Goal: Transaction & Acquisition: Book appointment/travel/reservation

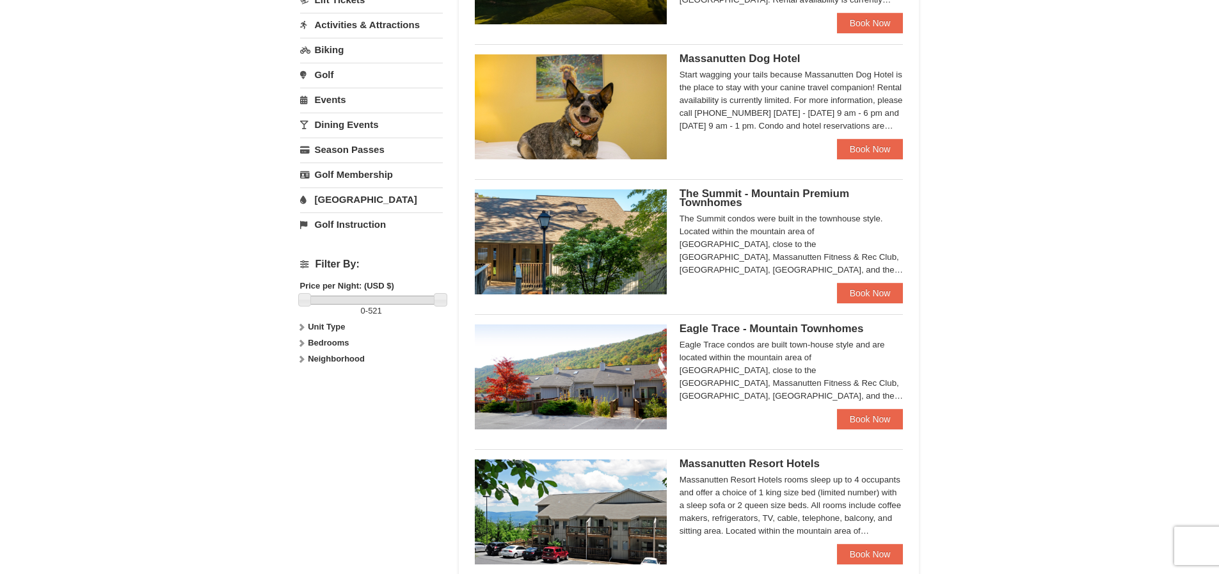
scroll to position [447, 0]
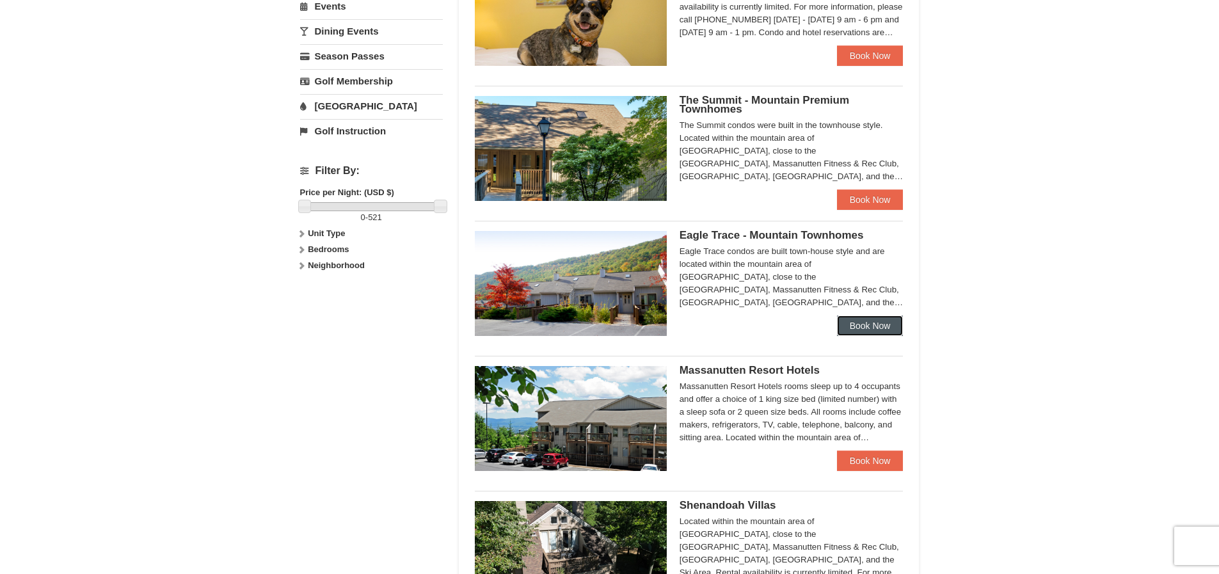
click at [864, 325] on link "Book Now" at bounding box center [870, 326] width 67 height 20
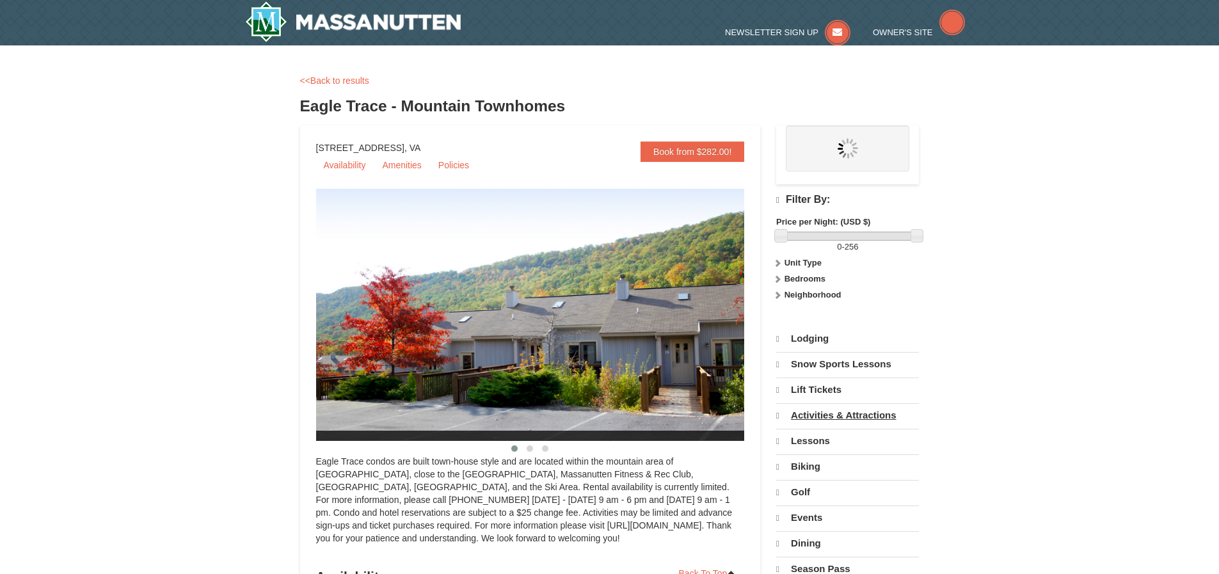
select select "9"
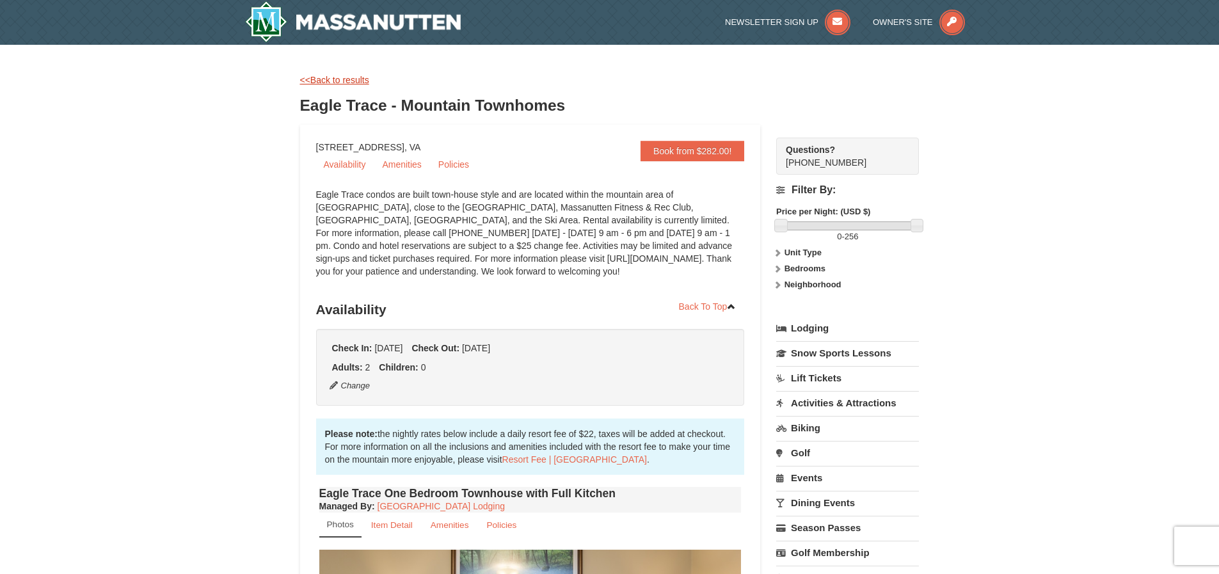
click at [337, 76] on link "<<Back to results" at bounding box center [334, 80] width 69 height 10
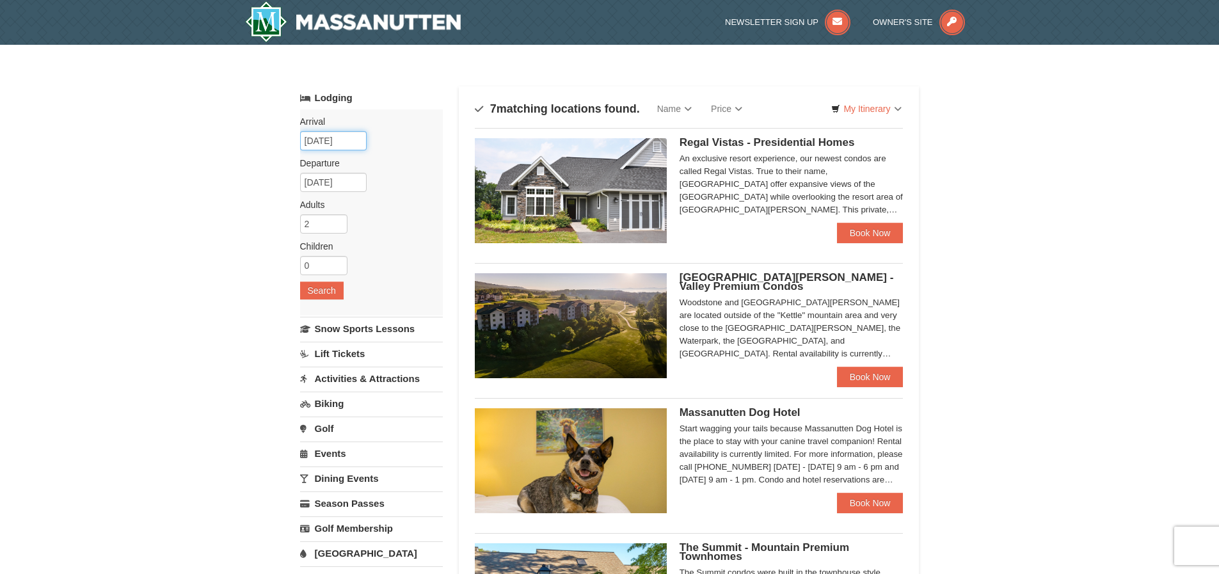
click at [326, 143] on input "10/03/2025" at bounding box center [333, 140] width 67 height 19
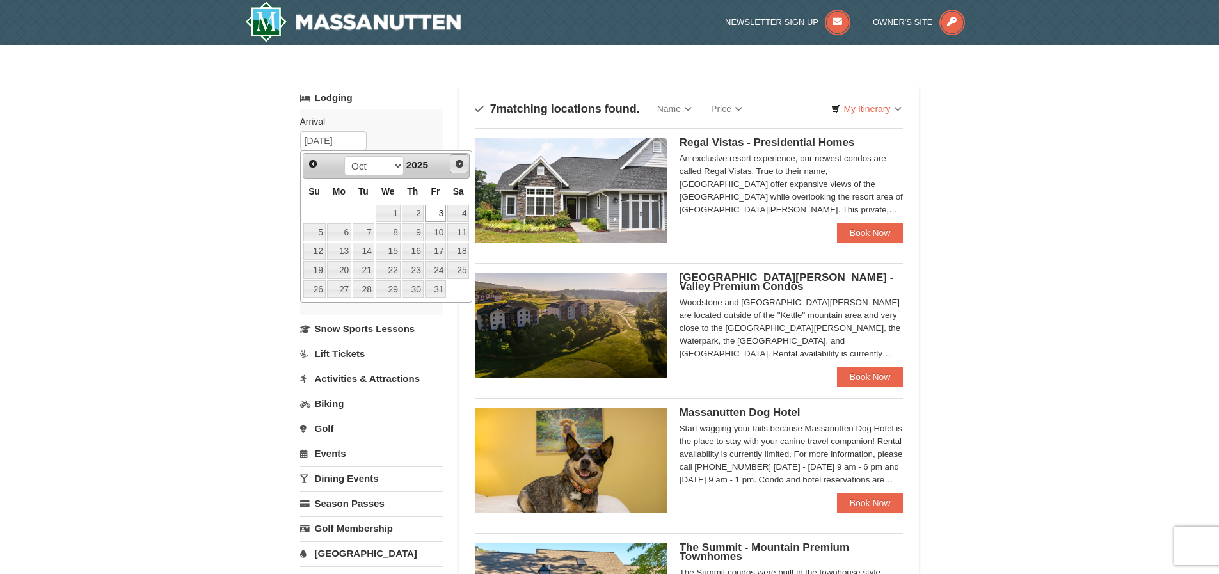
click at [459, 161] on span "Next" at bounding box center [459, 164] width 10 height 10
click at [437, 227] on link "7" at bounding box center [436, 232] width 22 height 18
type input "[DATE]"
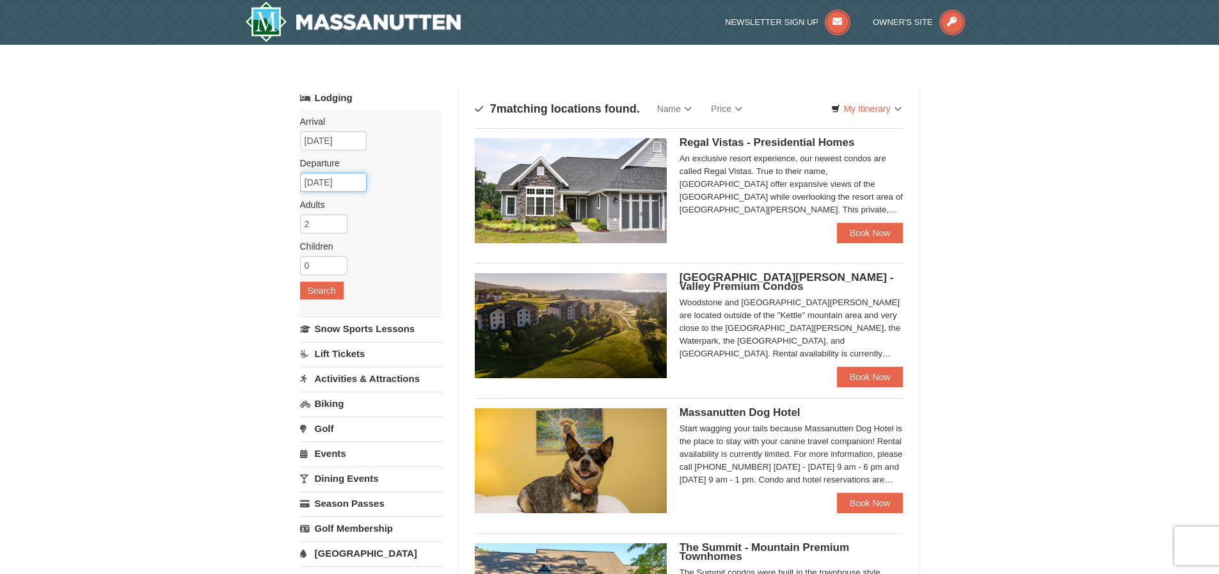
click at [325, 182] on input "11/08/2025" at bounding box center [333, 182] width 67 height 19
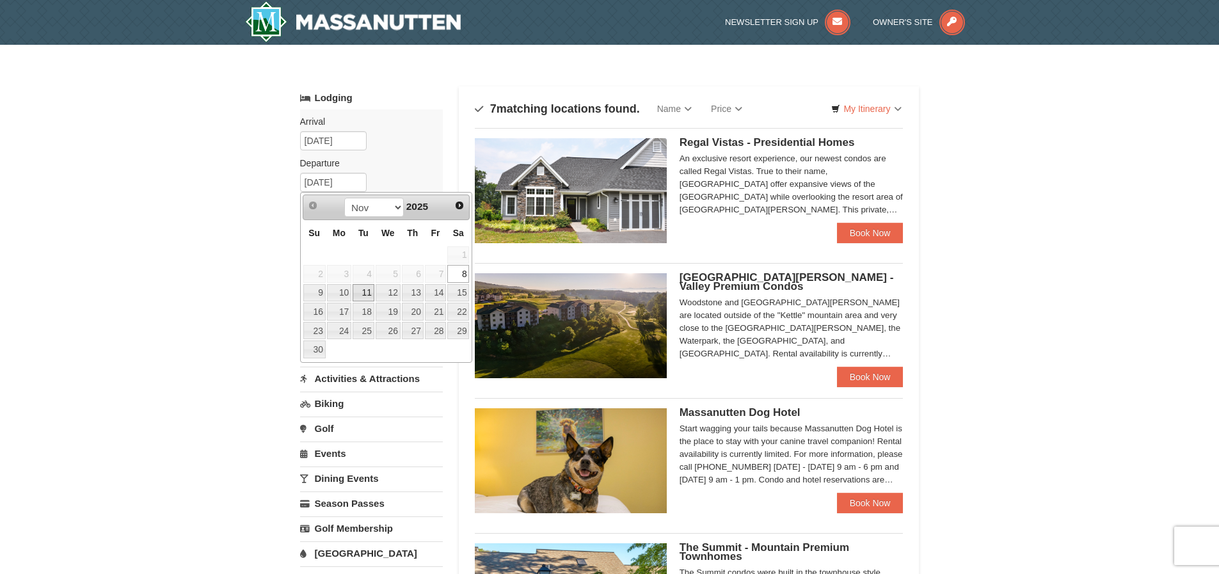
click at [365, 291] on link "11" at bounding box center [364, 293] width 22 height 18
type input "11/11/2025"
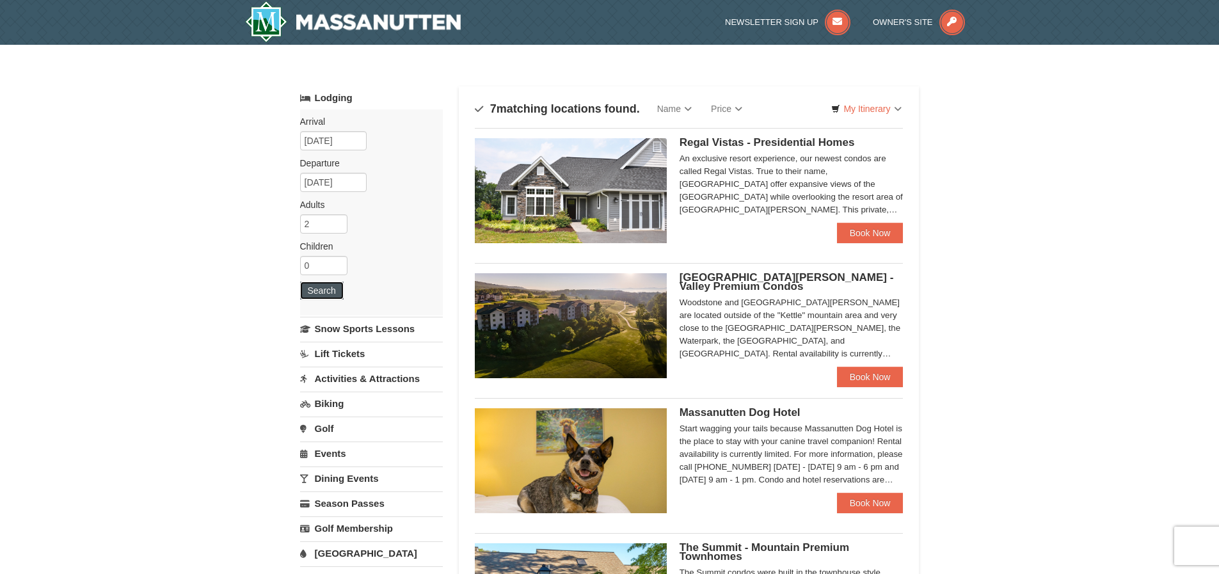
click at [321, 289] on button "Search" at bounding box center [322, 291] width 44 height 18
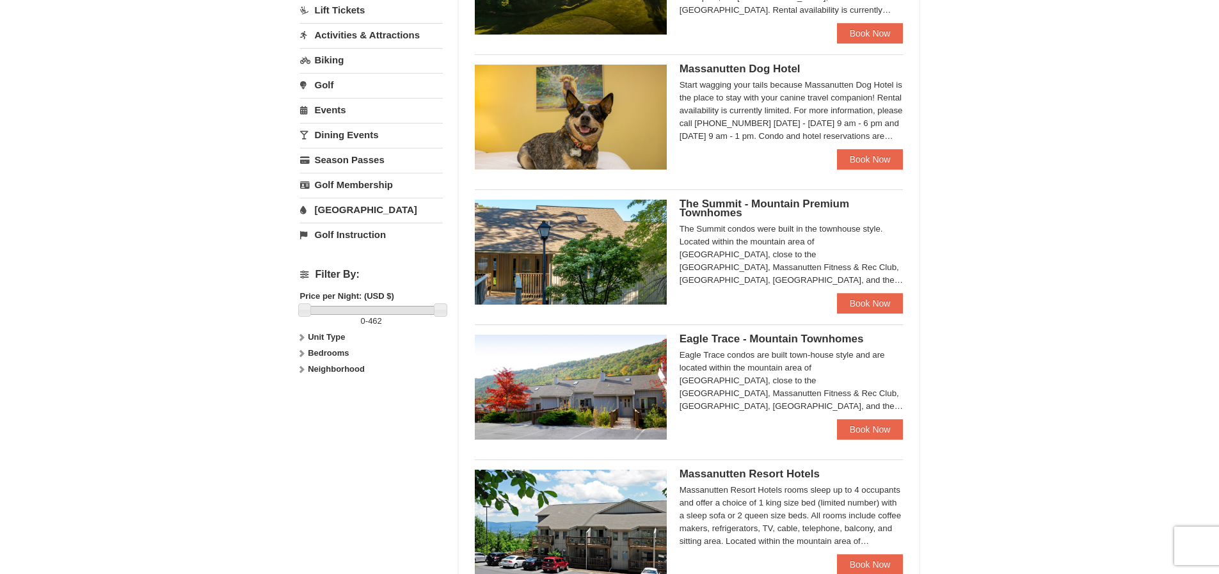
scroll to position [448, 0]
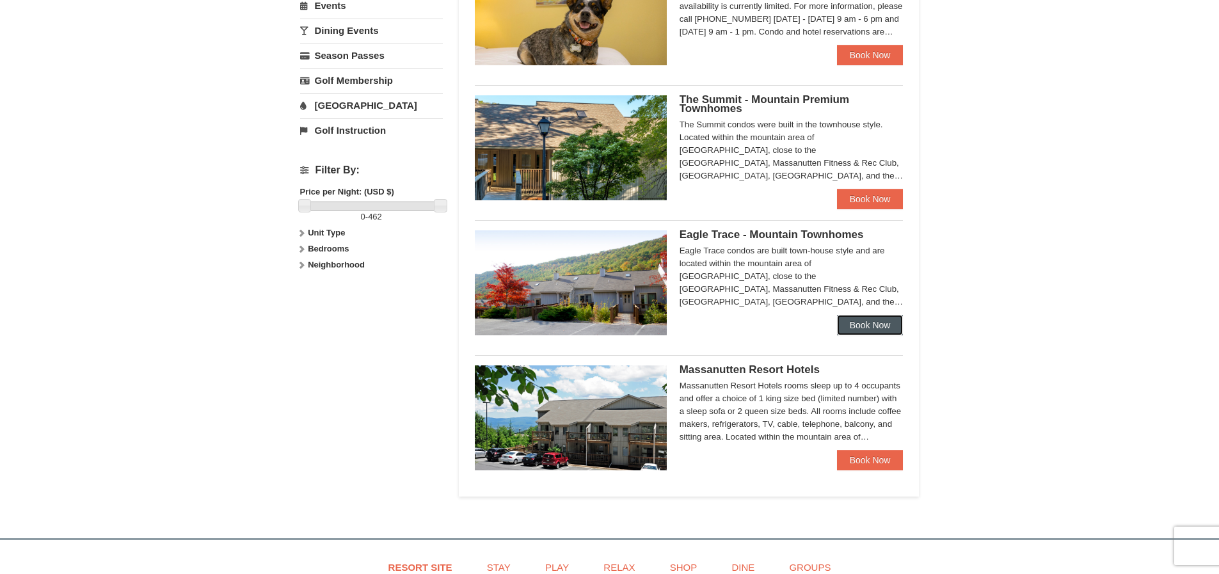
click at [862, 325] on link "Book Now" at bounding box center [870, 325] width 67 height 20
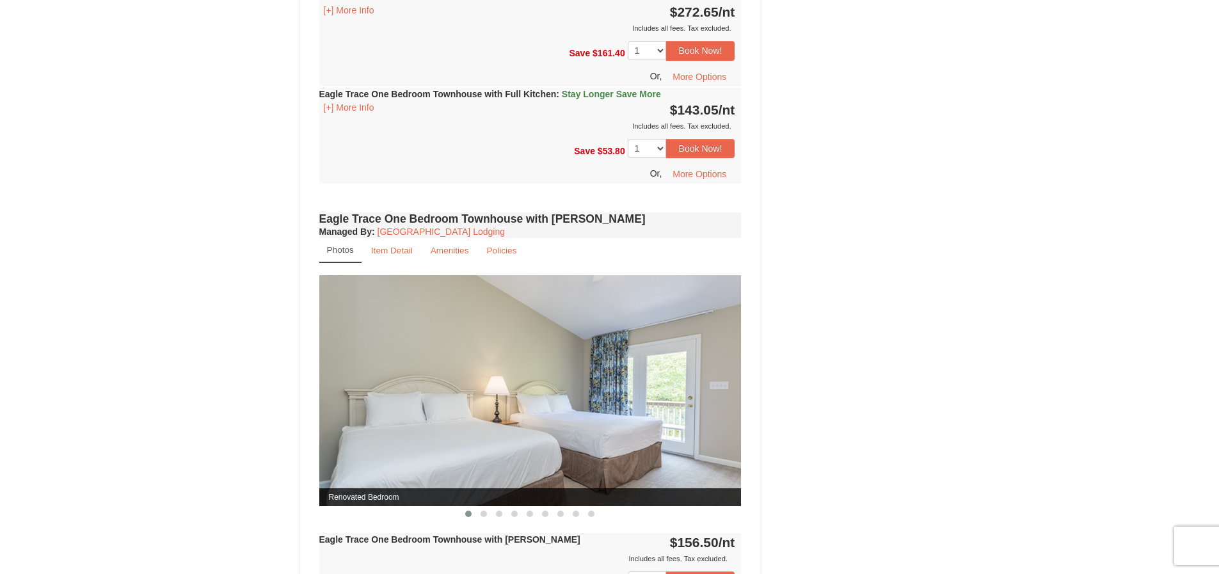
scroll to position [1152, 0]
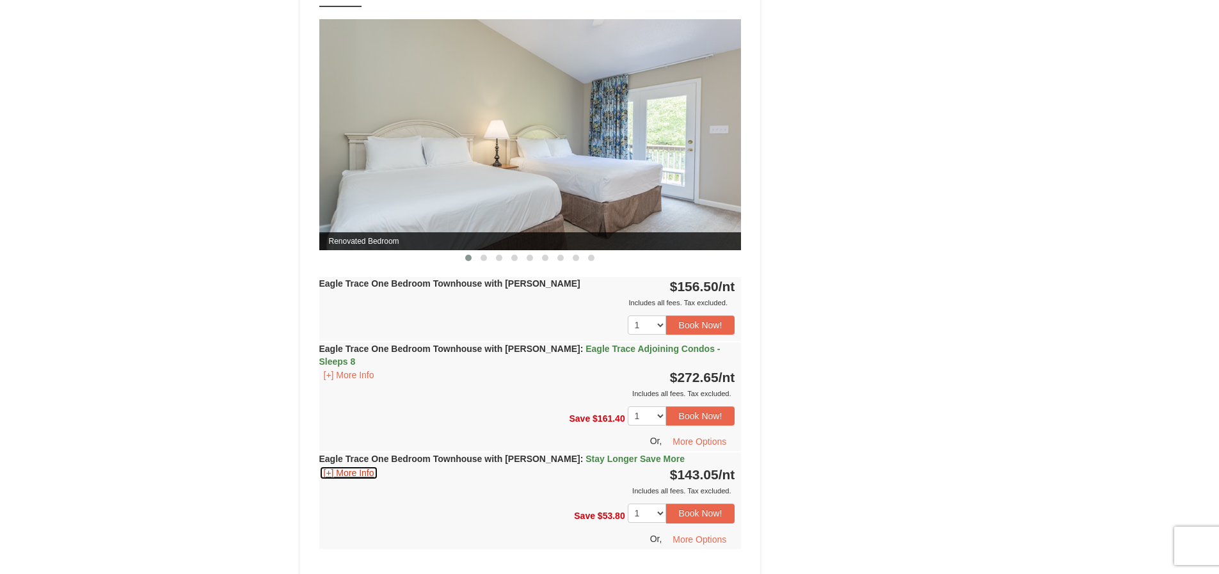
click at [331, 466] on button "[+] More Info" at bounding box center [349, 473] width 60 height 14
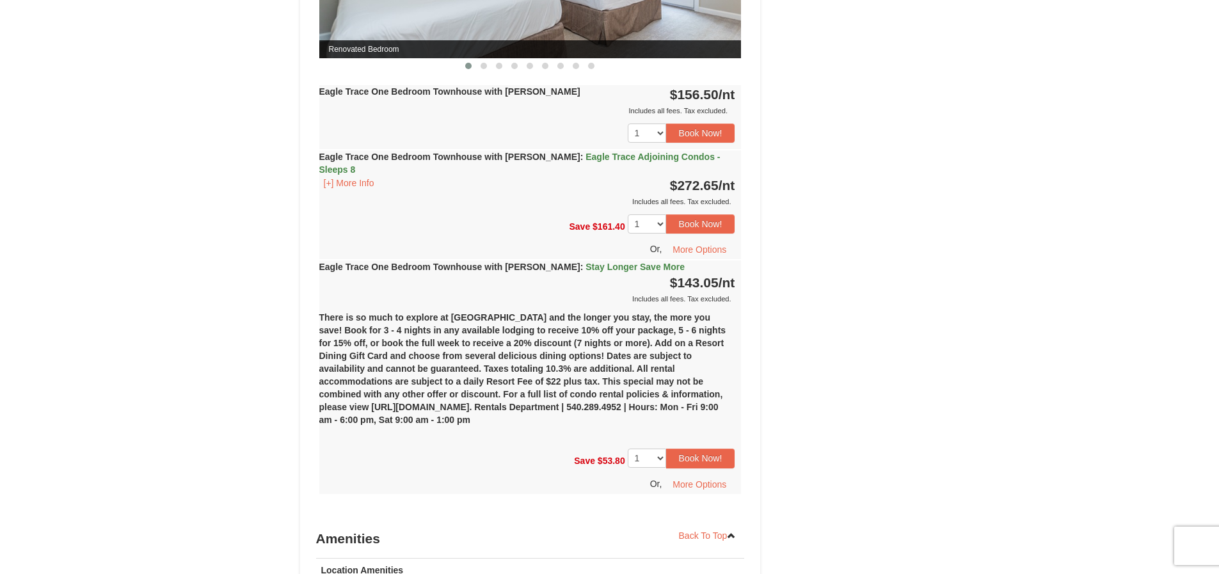
scroll to position [1472, 0]
